Goal: Task Accomplishment & Management: Complete application form

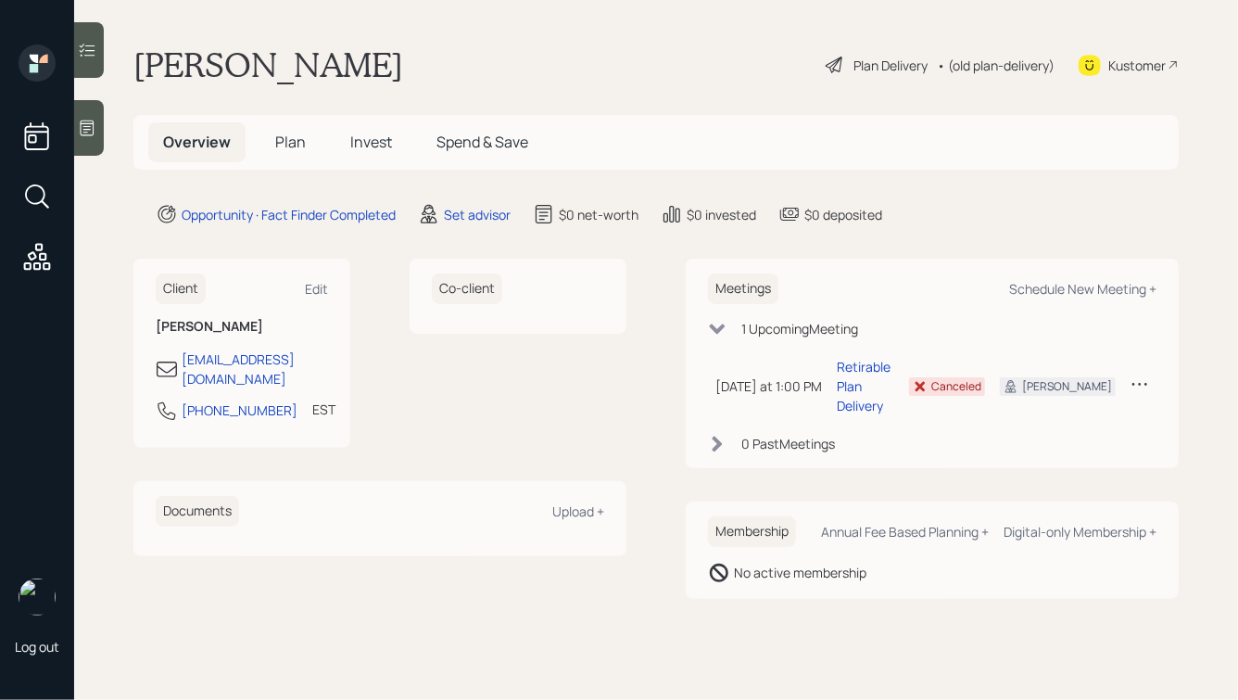
click at [361, 139] on span "Invest" at bounding box center [371, 142] width 42 height 20
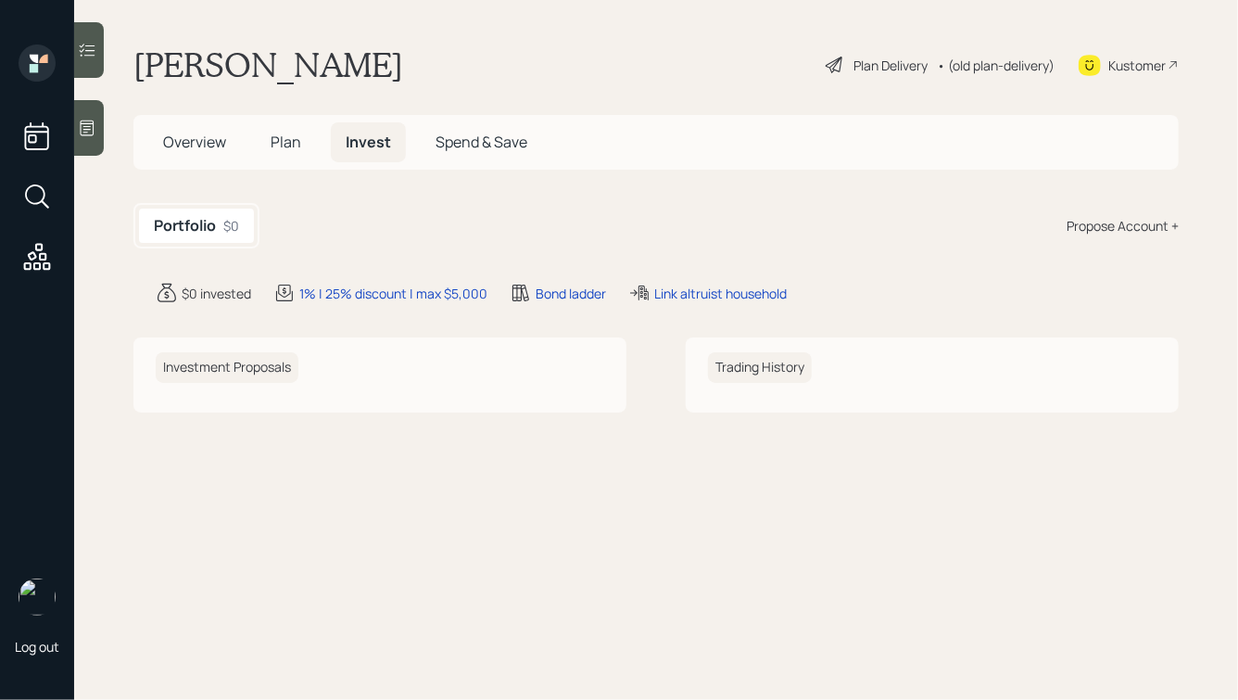
click at [286, 140] on span "Plan" at bounding box center [286, 142] width 31 height 20
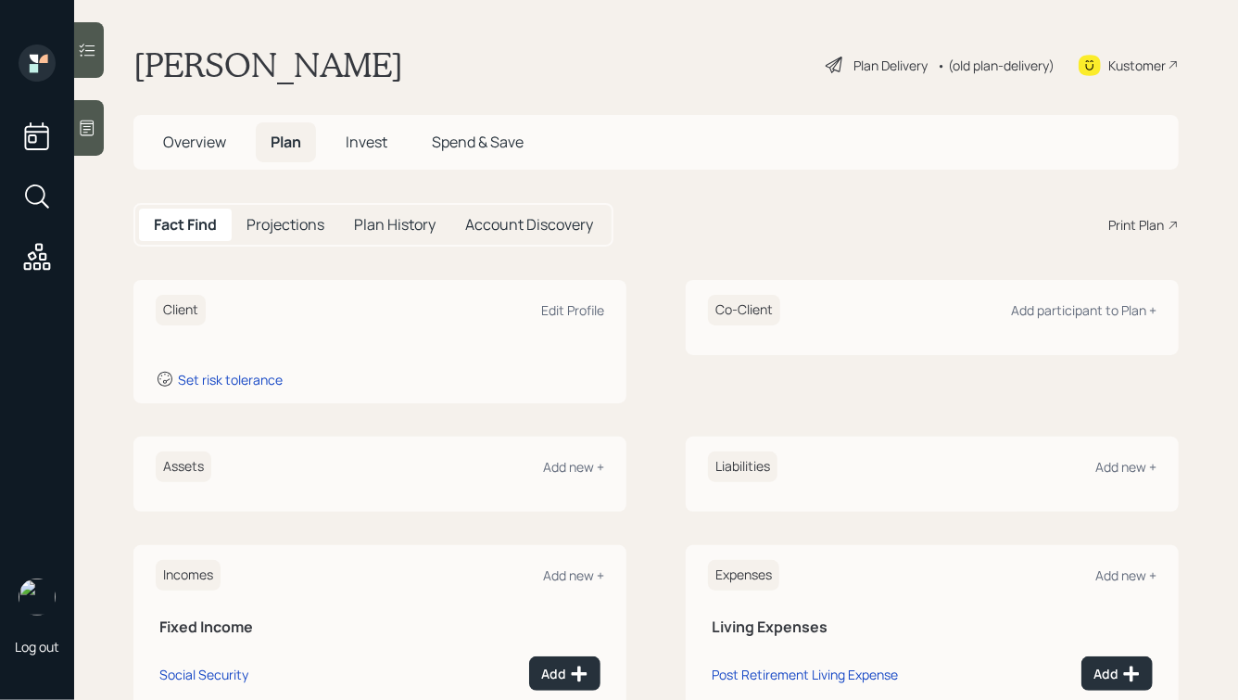
click at [103, 125] on div at bounding box center [89, 128] width 30 height 56
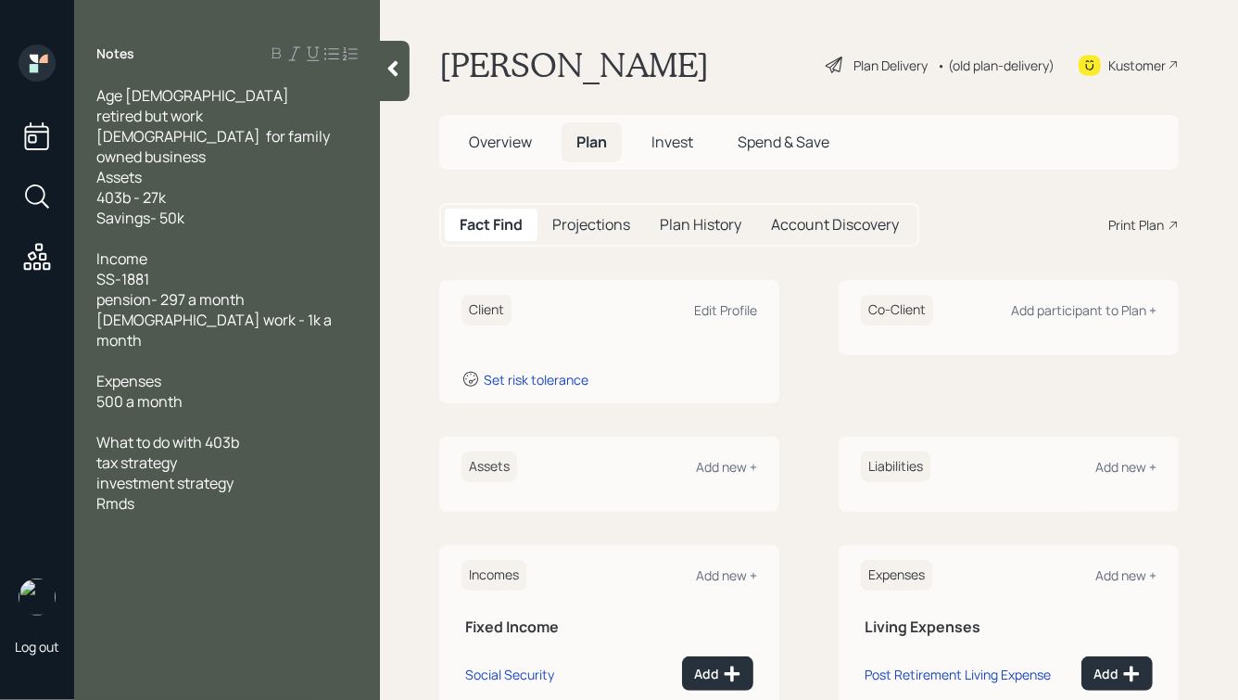
click at [390, 67] on icon at bounding box center [393, 69] width 10 height 16
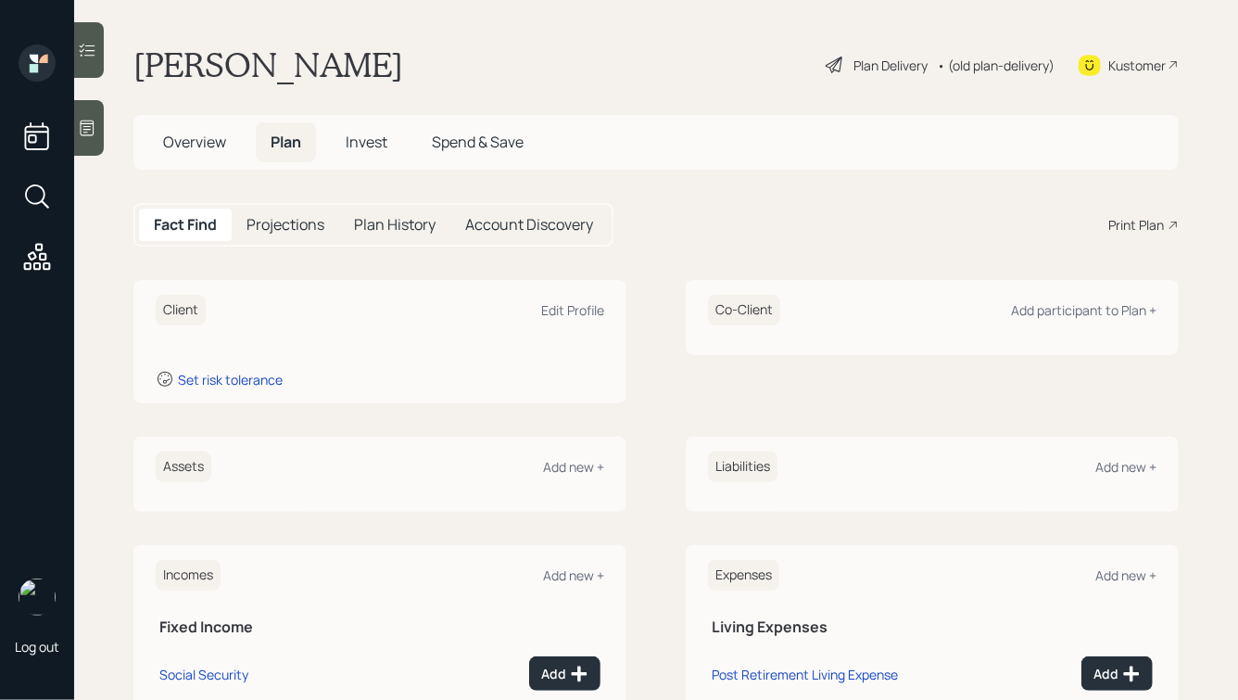
click at [196, 156] on h5 "Overview" at bounding box center [194, 142] width 93 height 40
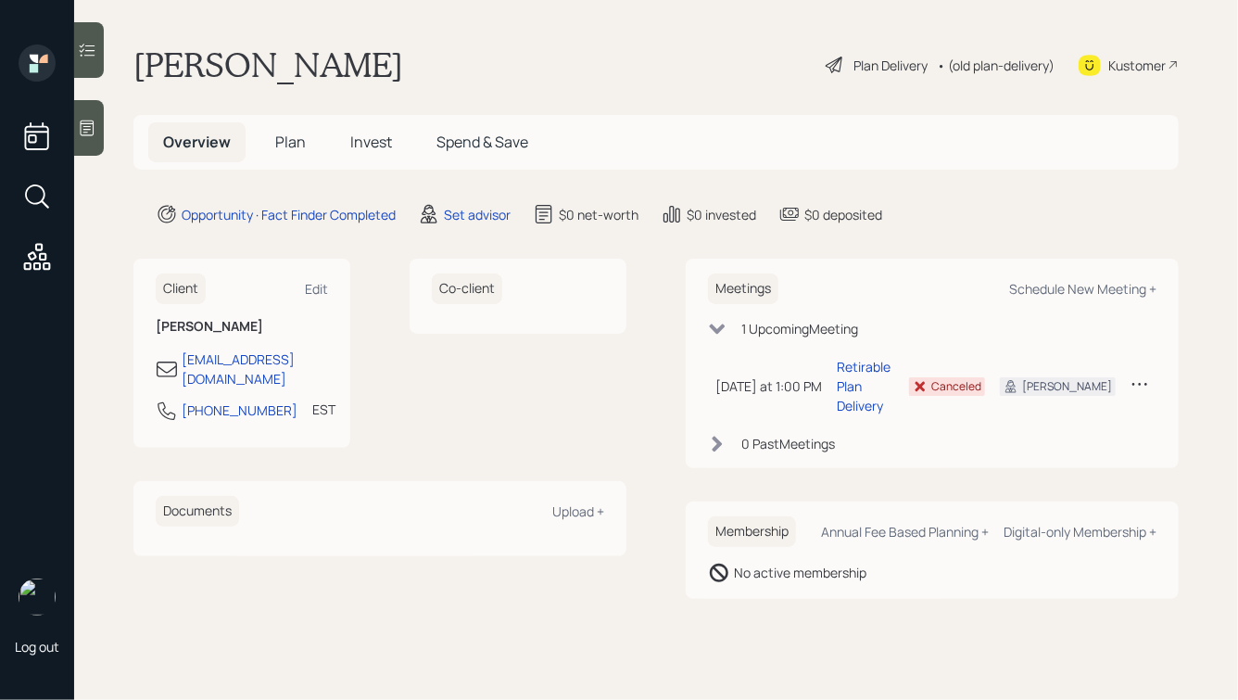
click at [284, 150] on span "Plan" at bounding box center [290, 142] width 31 height 20
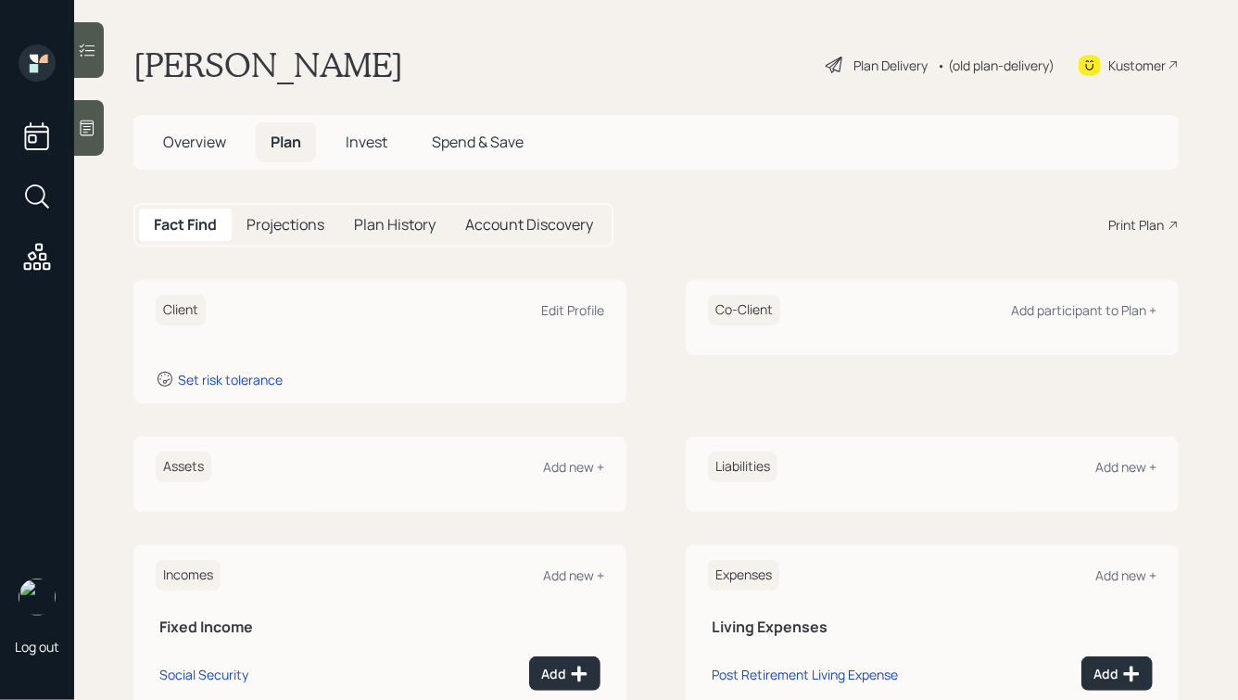
click at [99, 132] on div at bounding box center [89, 128] width 30 height 56
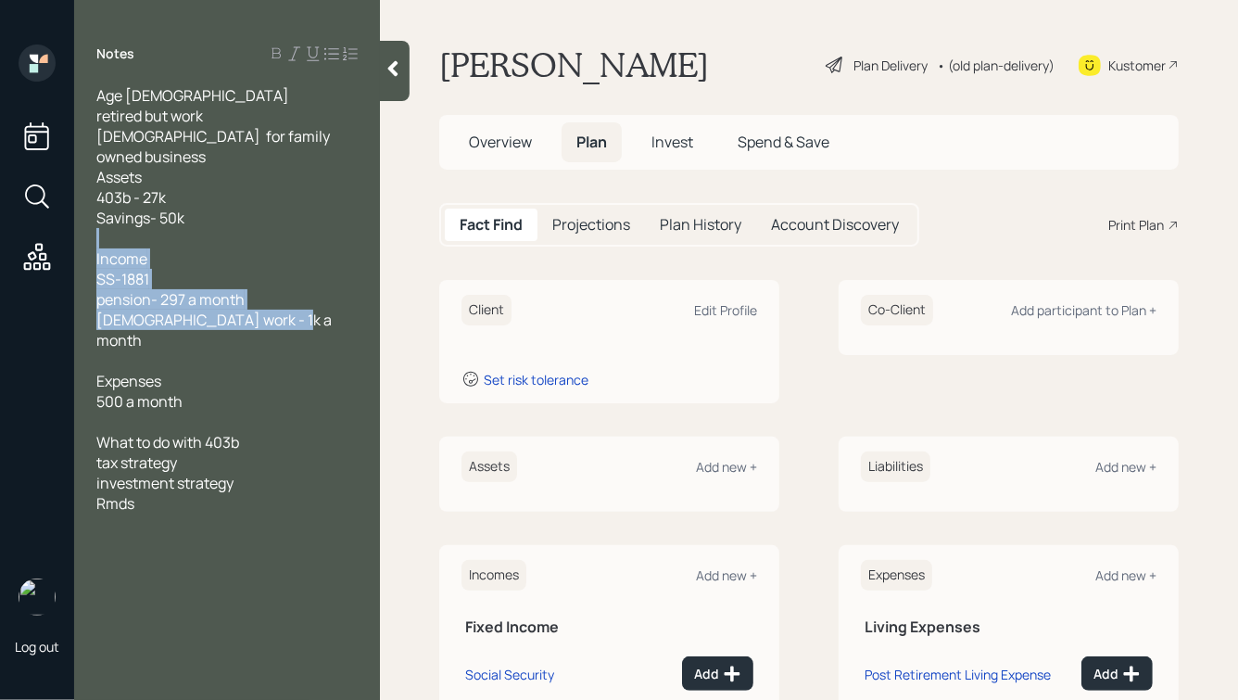
drag, startPoint x: 298, startPoint y: 304, endPoint x: 160, endPoint y: 195, distance: 176.1
click at [161, 196] on div "Age [DEMOGRAPHIC_DATA] retired but work [DEMOGRAPHIC_DATA] for family owned bus…" at bounding box center [226, 299] width 261 height 428
click at [159, 195] on span "Age [DEMOGRAPHIC_DATA] retired but work [DEMOGRAPHIC_DATA] for family owned bus…" at bounding box center [214, 156] width 236 height 143
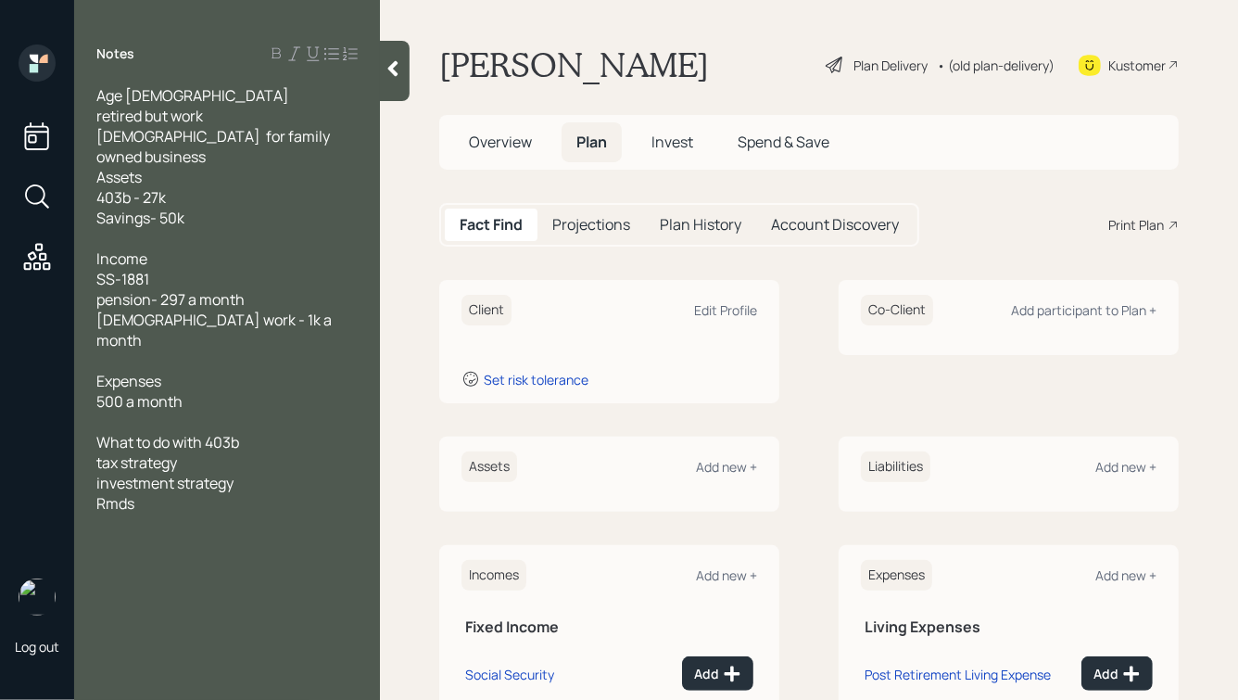
click at [398, 78] on div at bounding box center [395, 71] width 30 height 60
